Goal: Browse casually

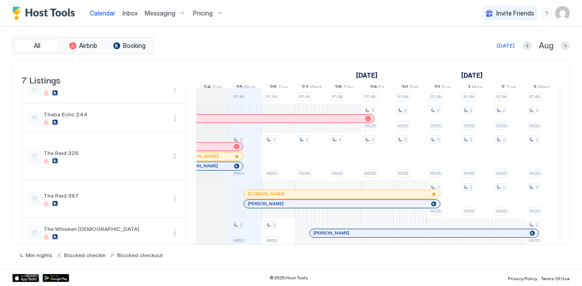
scroll to position [89, 0]
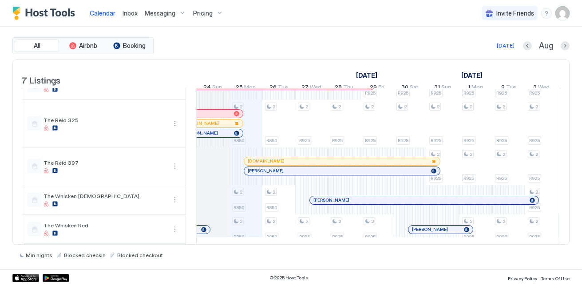
click at [413, 197] on div at bounding box center [412, 200] width 7 height 7
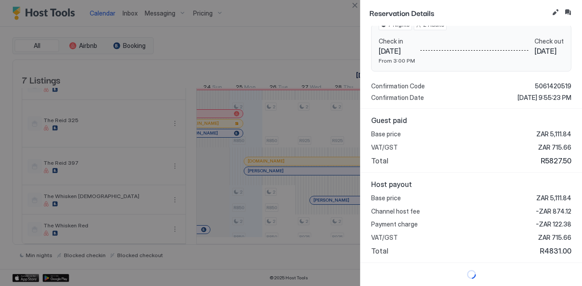
scroll to position [0, 0]
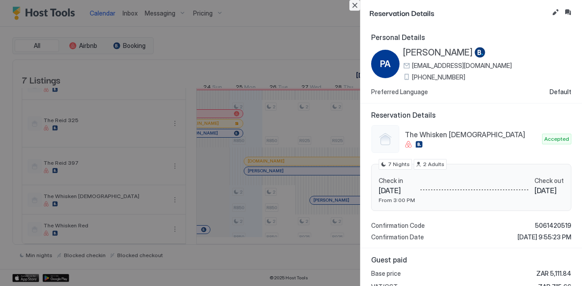
click at [353, 5] on button "Close" at bounding box center [354, 5] width 11 height 11
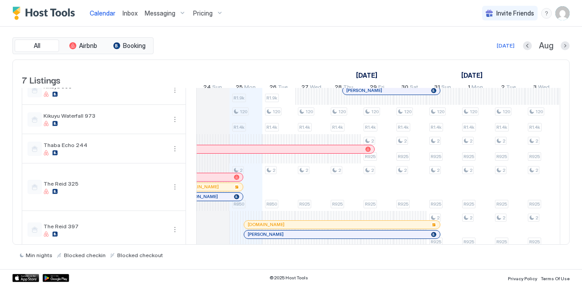
scroll to position [89, 0]
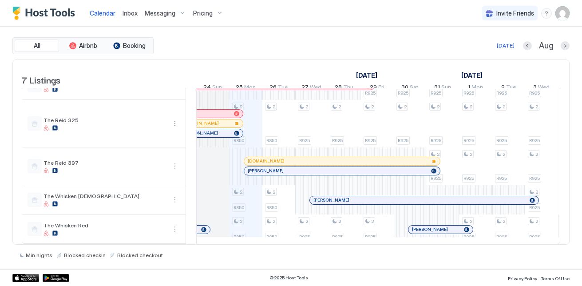
click at [307, 196] on div at bounding box center [311, 199] width 33 height 29
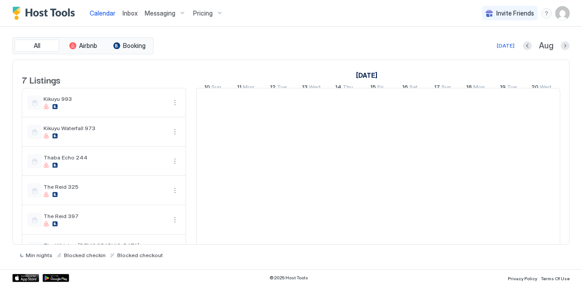
scroll to position [0, 493]
